Goal: Find specific fact: Find specific fact

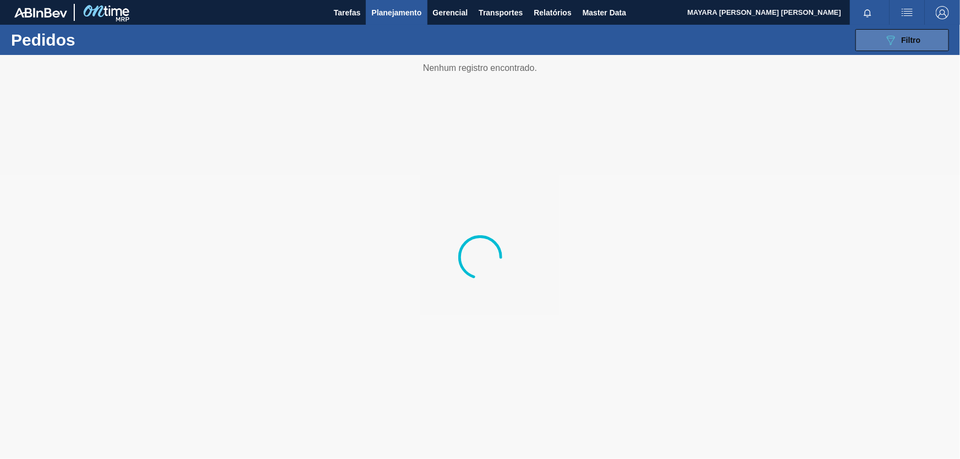
click at [876, 40] on button "089F7B8B-B2A5-4AFE-B5C0-19BA573D28AC Filtro" at bounding box center [903, 40] width 94 height 22
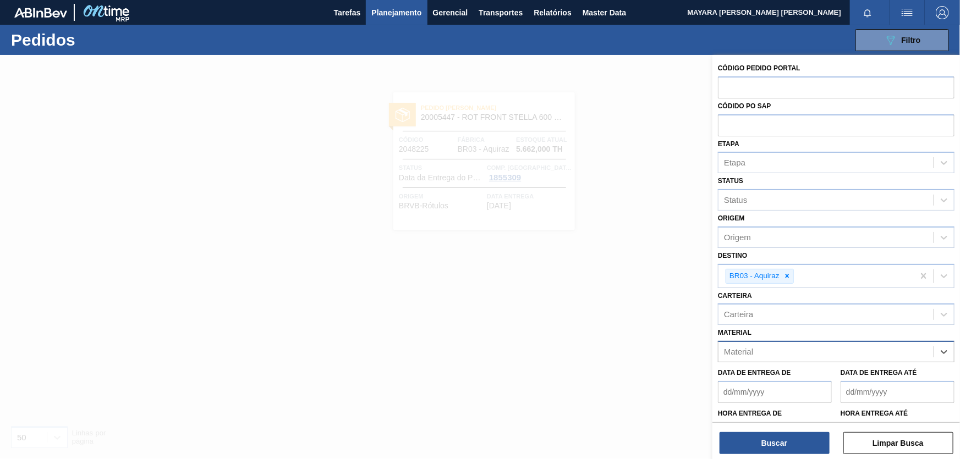
paste input "30003518"
type input "30003518"
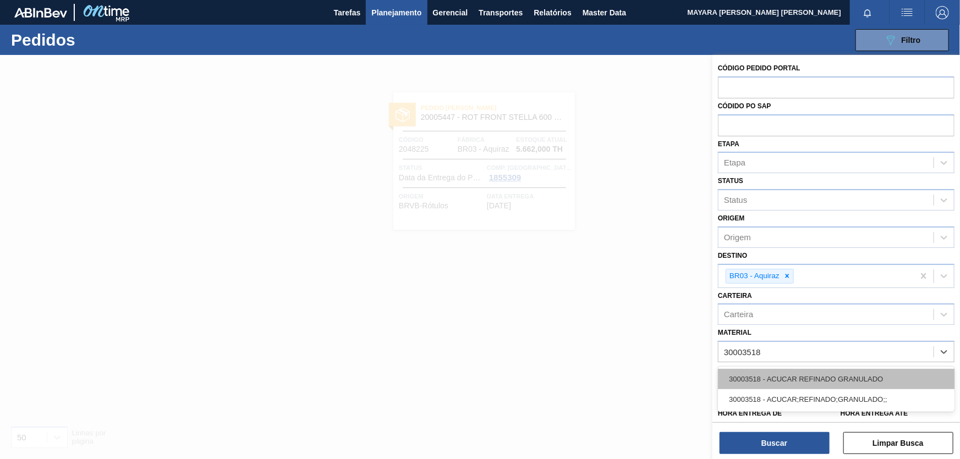
click at [839, 380] on div "30003518 - ACUCAR REFINADO GRANULADO" at bounding box center [836, 379] width 237 height 20
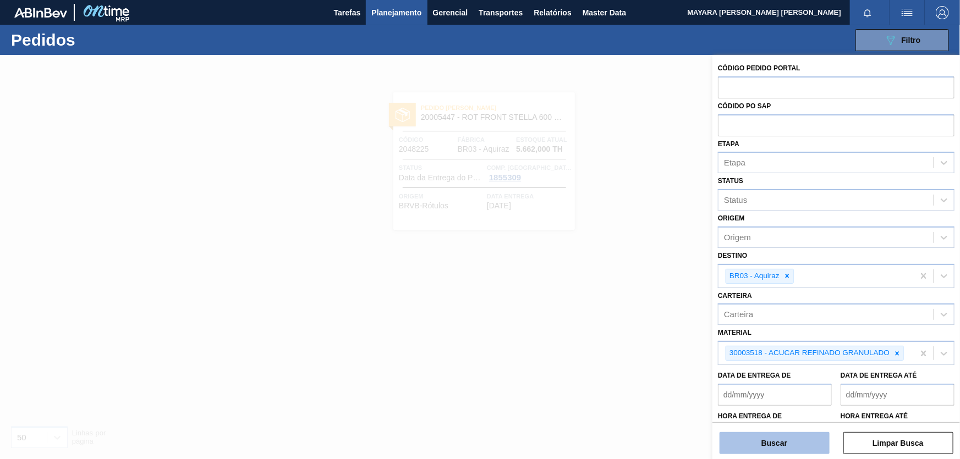
click at [779, 443] on button "Buscar" at bounding box center [775, 443] width 110 height 22
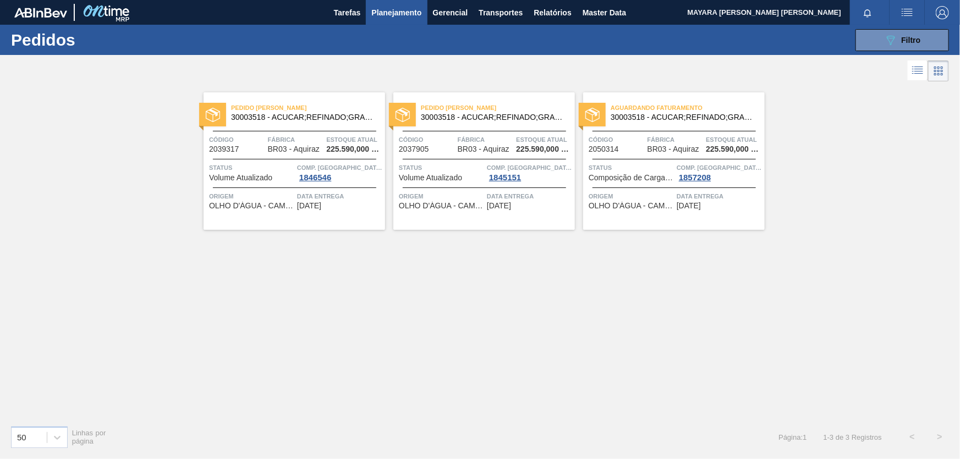
click at [350, 120] on span "30003518 - ACUCAR;REFINADO;GRANULADO;;" at bounding box center [303, 117] width 145 height 8
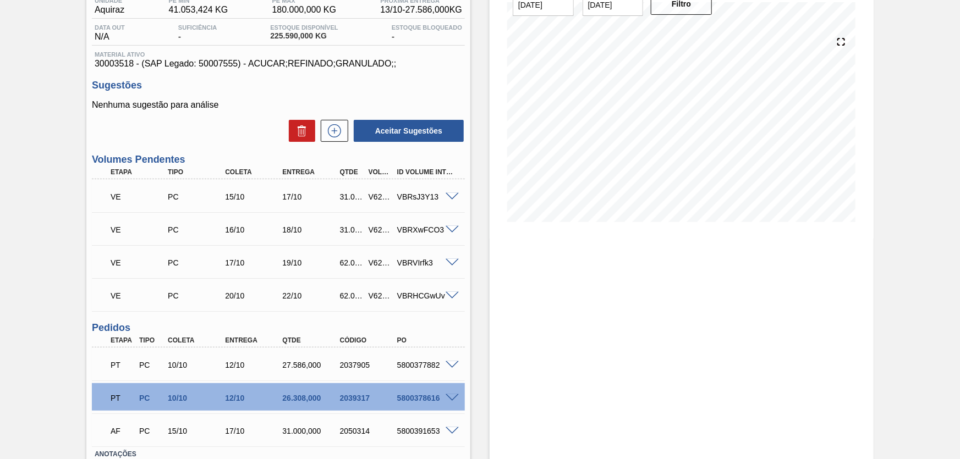
scroll to position [179, 0]
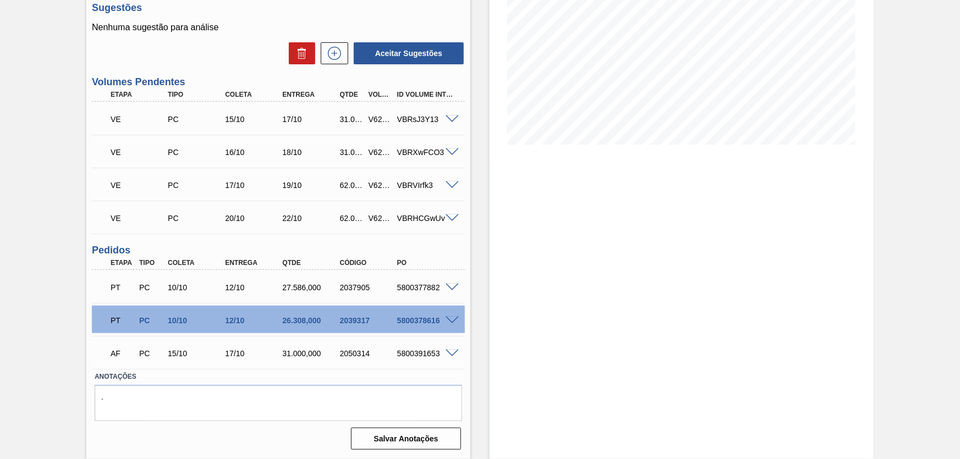
click at [454, 287] on span at bounding box center [452, 288] width 13 height 8
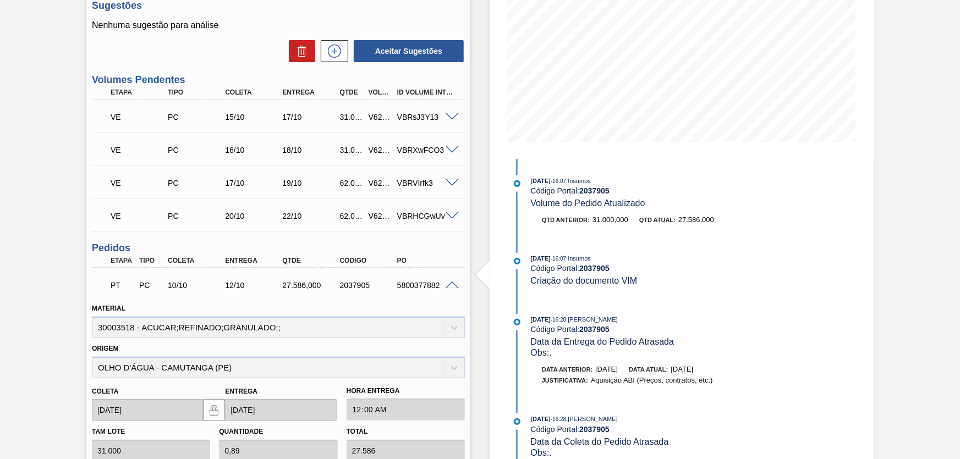
scroll to position [280, 0]
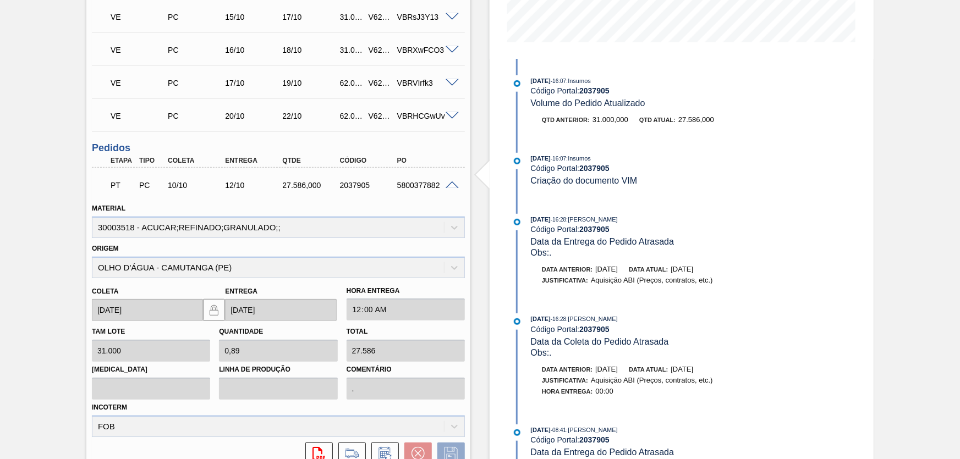
click at [417, 190] on div "5800377882" at bounding box center [427, 185] width 64 height 9
copy div "5800377882"
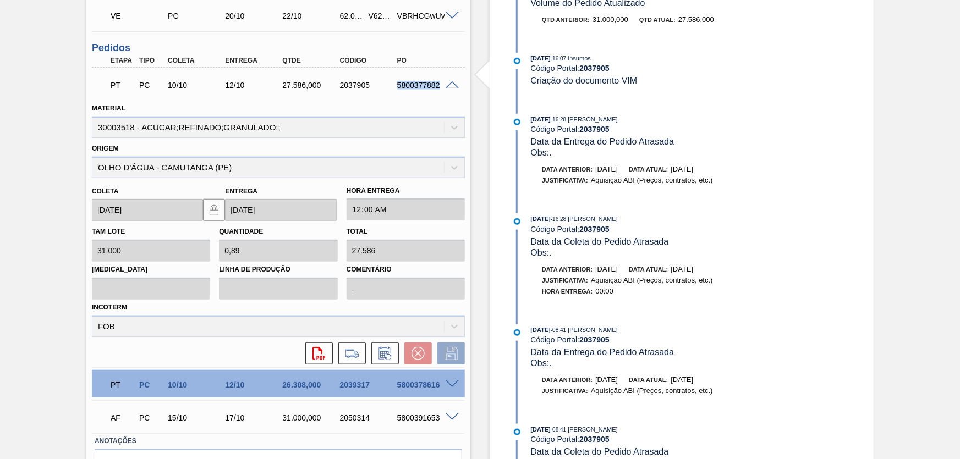
scroll to position [446, 0]
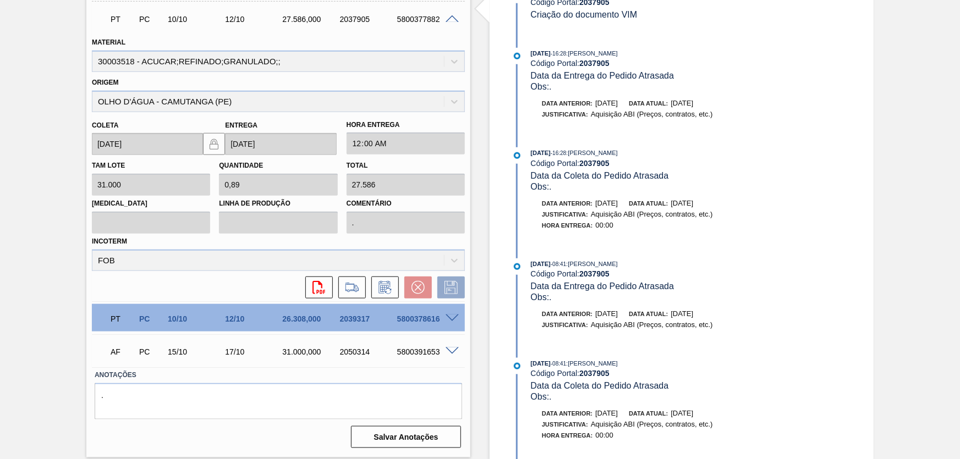
click at [447, 320] on span at bounding box center [452, 319] width 13 height 8
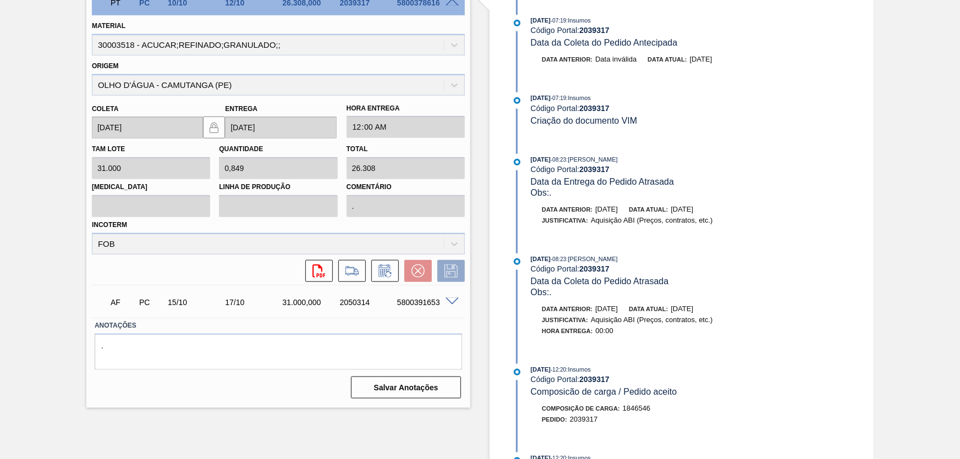
scroll to position [396, 0]
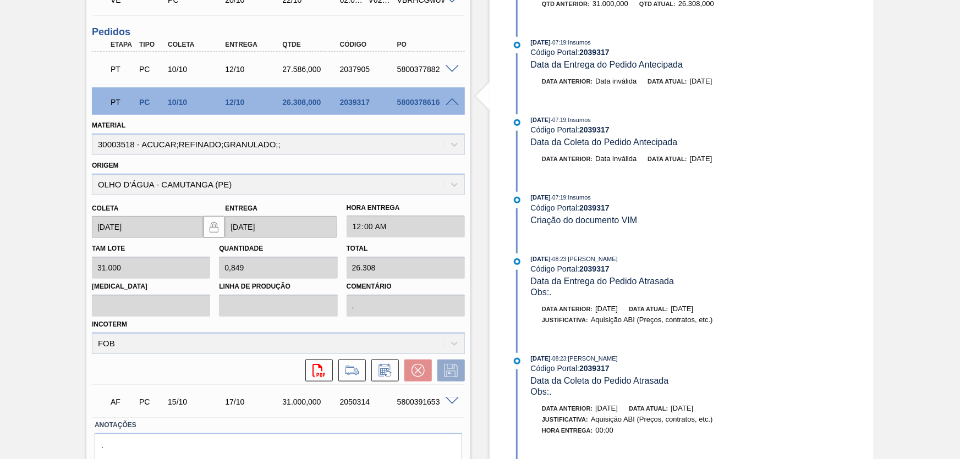
click at [417, 103] on div "5800378616" at bounding box center [427, 102] width 64 height 9
copy div "5800378616"
click at [456, 103] on span at bounding box center [452, 102] width 13 height 8
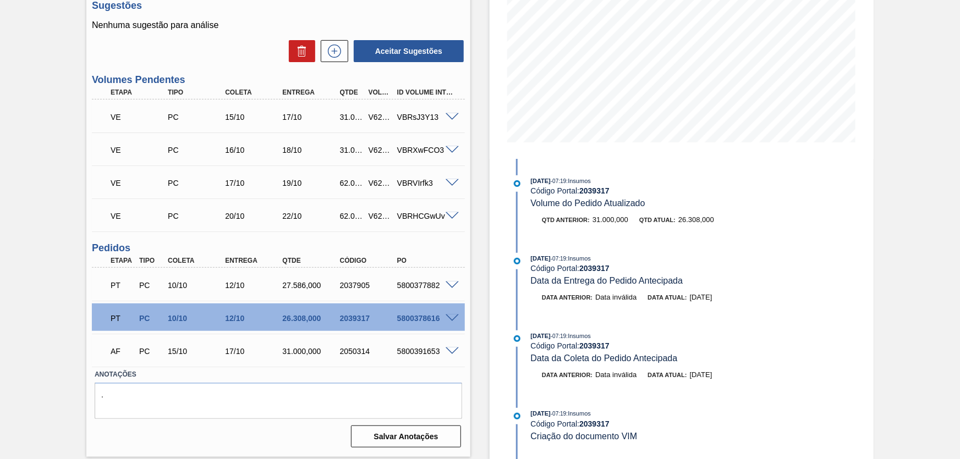
click at [450, 352] on span at bounding box center [452, 352] width 13 height 8
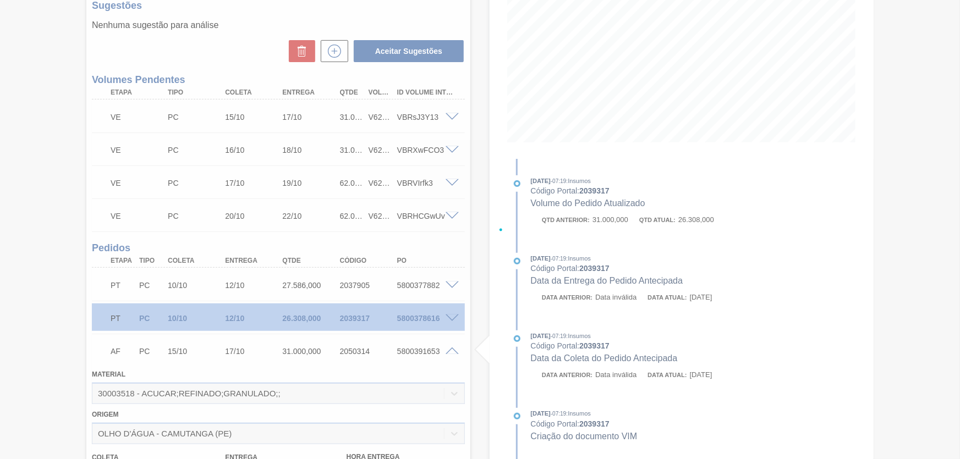
scroll to position [396, 0]
